Goal: Task Accomplishment & Management: Manage account settings

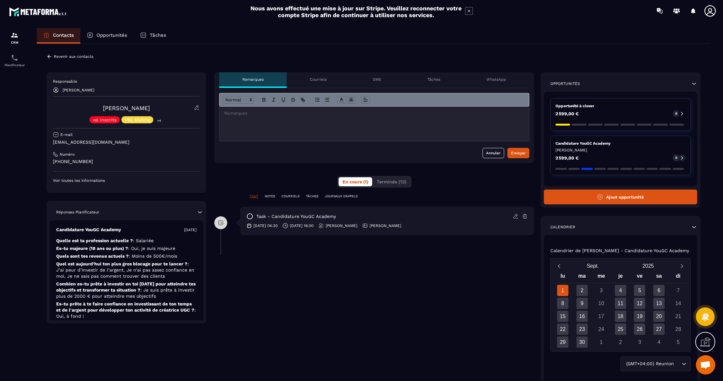
click at [113, 142] on p "[EMAIL_ADDRESS][DOMAIN_NAME]" at bounding box center [126, 142] width 147 height 6
drag, startPoint x: 89, startPoint y: 163, endPoint x: 50, endPoint y: 161, distance: 39.1
click at [50, 161] on div "Responsable [PERSON_NAME] [PERSON_NAME] vsl inscrits VSL Mailing +4 E-mail [EMA…" at bounding box center [127, 132] width 160 height 120
copy p "[PHONE_NUMBER]"
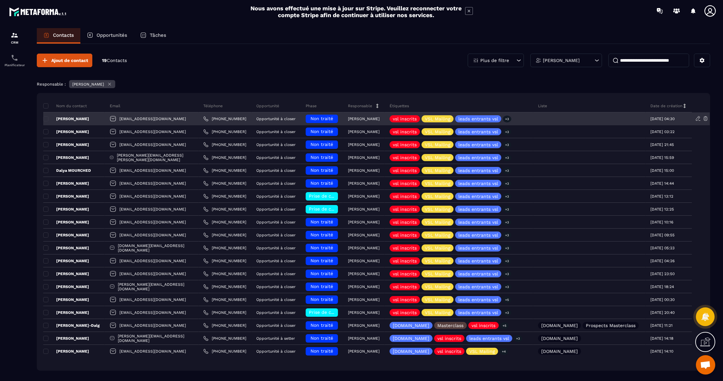
click at [313, 116] on div "Non traité" at bounding box center [322, 119] width 32 height 8
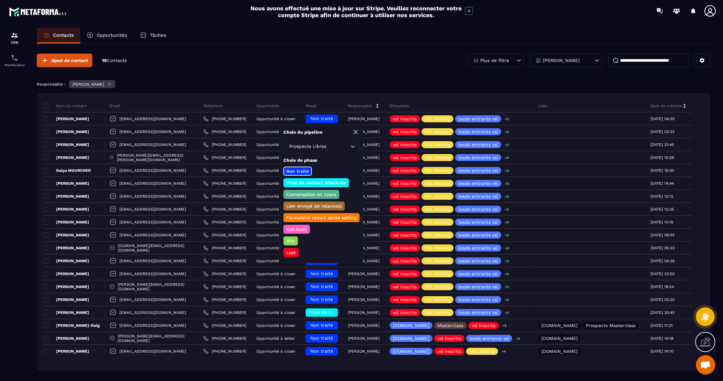
click at [311, 180] on p "Prise de contact effectuée" at bounding box center [316, 183] width 62 height 6
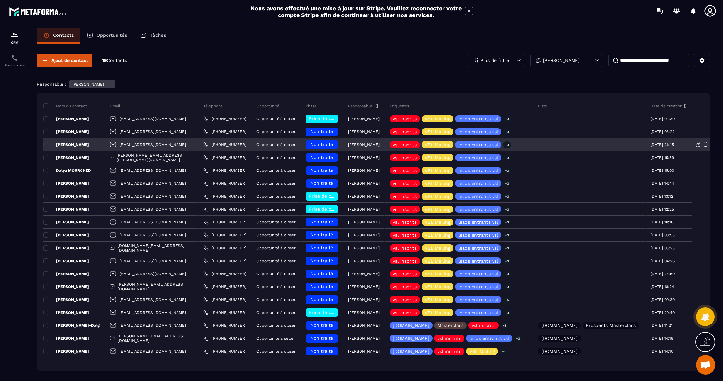
click at [333, 145] on h6 "Non traité" at bounding box center [322, 144] width 26 height 5
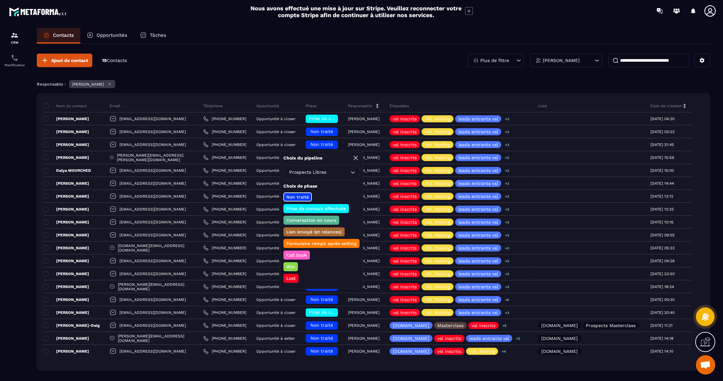
click at [322, 207] on p "Prise de contact effectuée" at bounding box center [316, 208] width 62 height 6
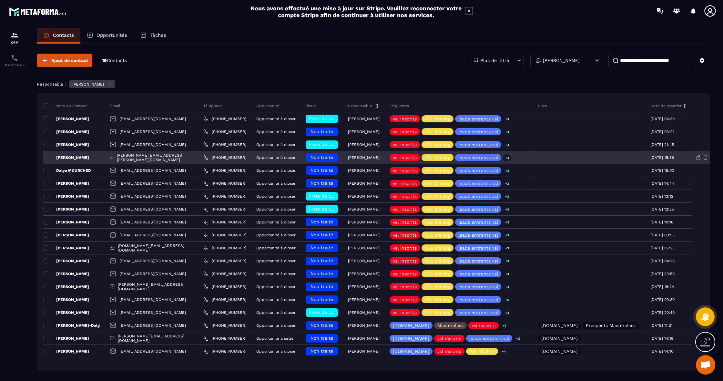
click at [325, 157] on span "Non traité" at bounding box center [322, 157] width 23 height 5
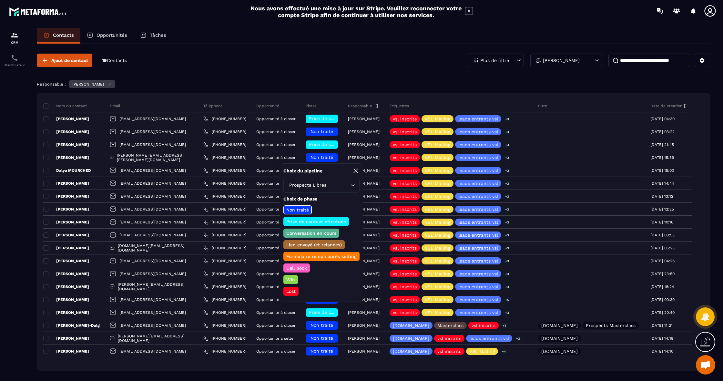
click at [321, 221] on p "Prise de contact effectuée" at bounding box center [316, 221] width 62 height 6
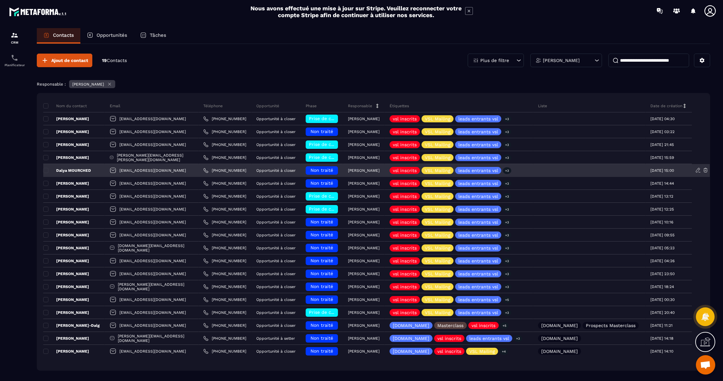
click at [324, 171] on span "Non traité" at bounding box center [322, 170] width 23 height 5
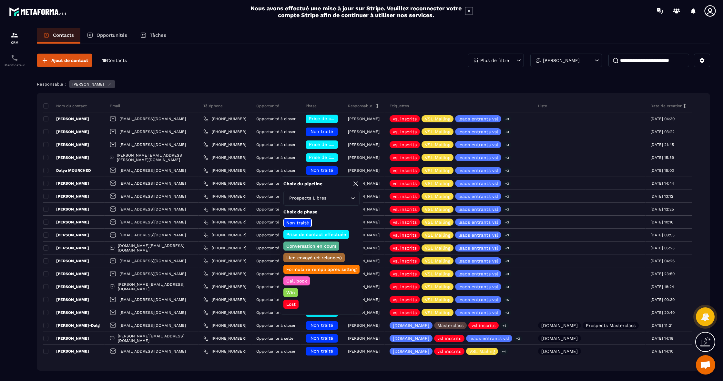
click at [316, 248] on p "Conversation en cours" at bounding box center [311, 246] width 52 height 6
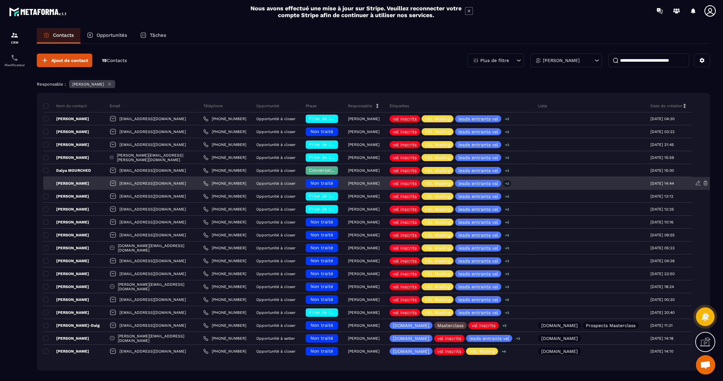
click at [316, 185] on span "Non traité" at bounding box center [322, 183] width 23 height 5
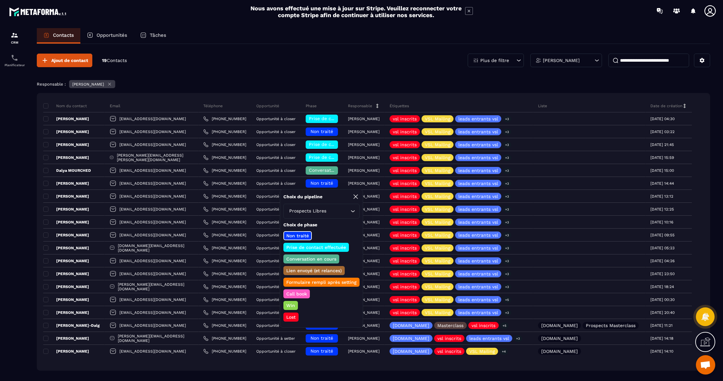
click at [308, 245] on p "Prise de contact effectuée" at bounding box center [316, 247] width 62 height 6
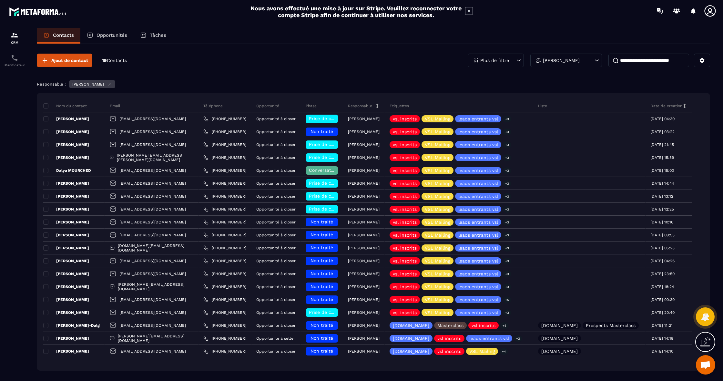
click at [163, 35] on p "Tâches" at bounding box center [158, 35] width 16 height 6
